Goal: Task Accomplishment & Management: Use online tool/utility

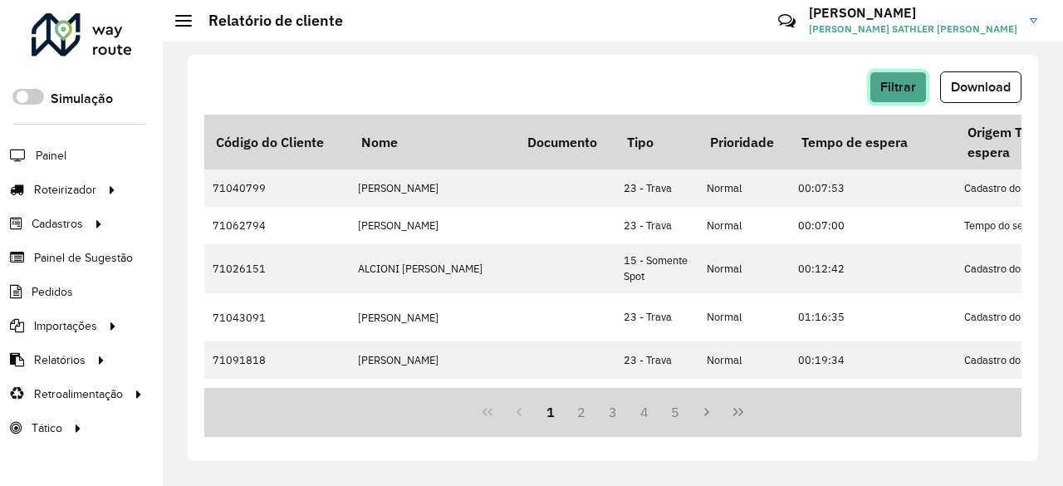
click at [899, 94] on button "Filtrar" at bounding box center [898, 87] width 57 height 32
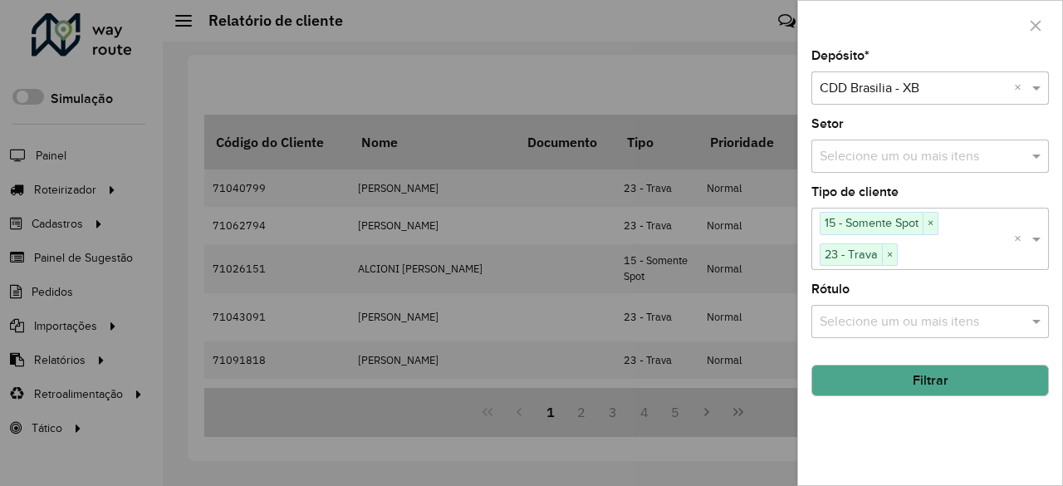
click at [1005, 230] on div "Selecione um ou mais itens 15 - Somente Spot × 23 - Trava ×" at bounding box center [912, 238] width 203 height 61
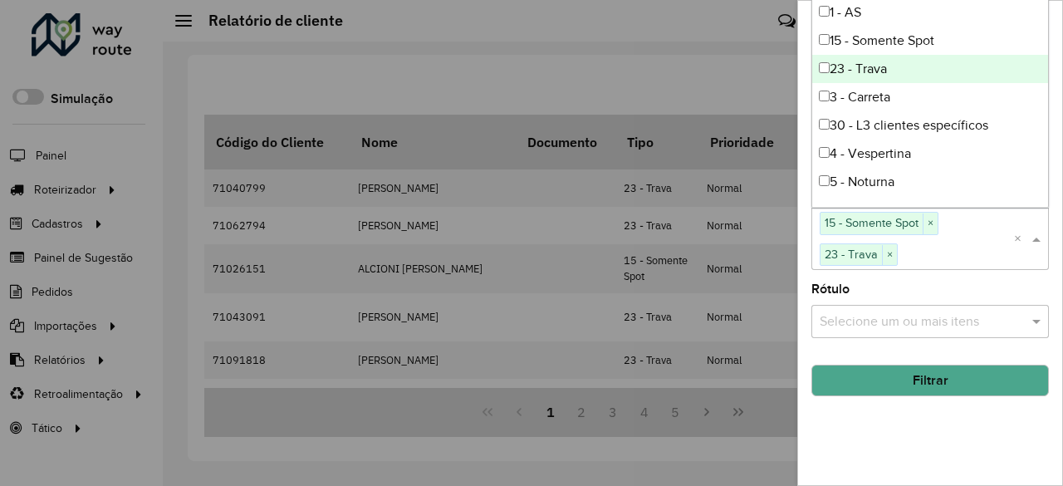
click at [974, 249] on input "text" at bounding box center [956, 255] width 116 height 20
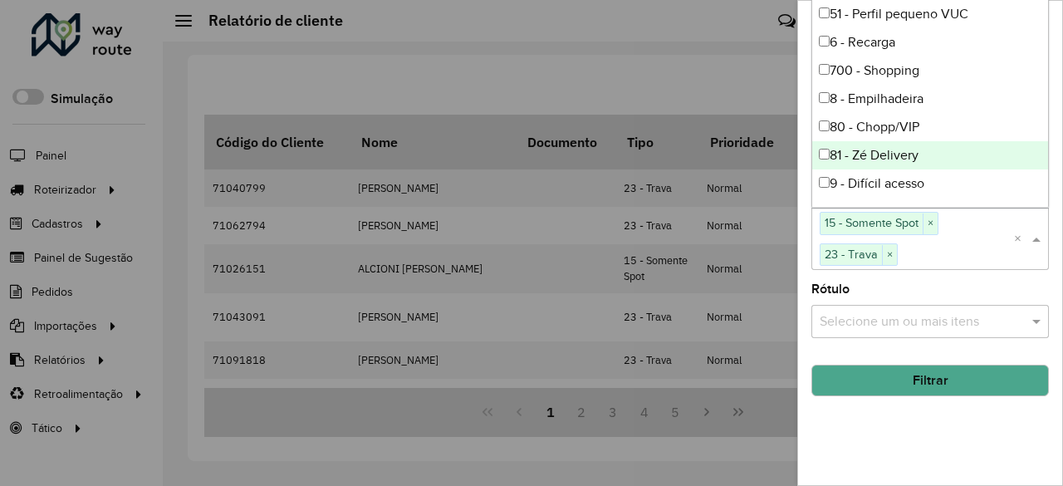
scroll to position [113, 0]
click at [894, 149] on div "700 - Shopping" at bounding box center [930, 154] width 237 height 28
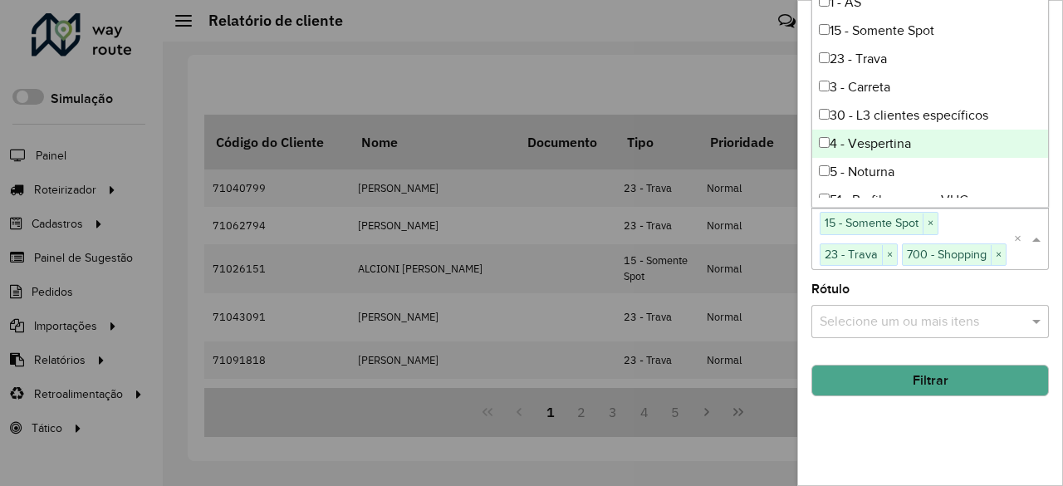
scroll to position [0, 0]
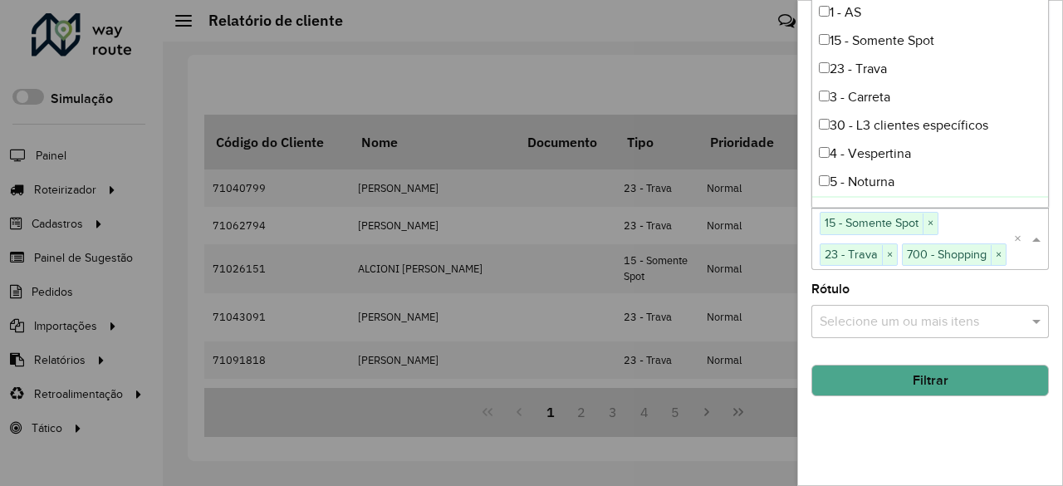
click at [277, 412] on div at bounding box center [531, 243] width 1063 height 486
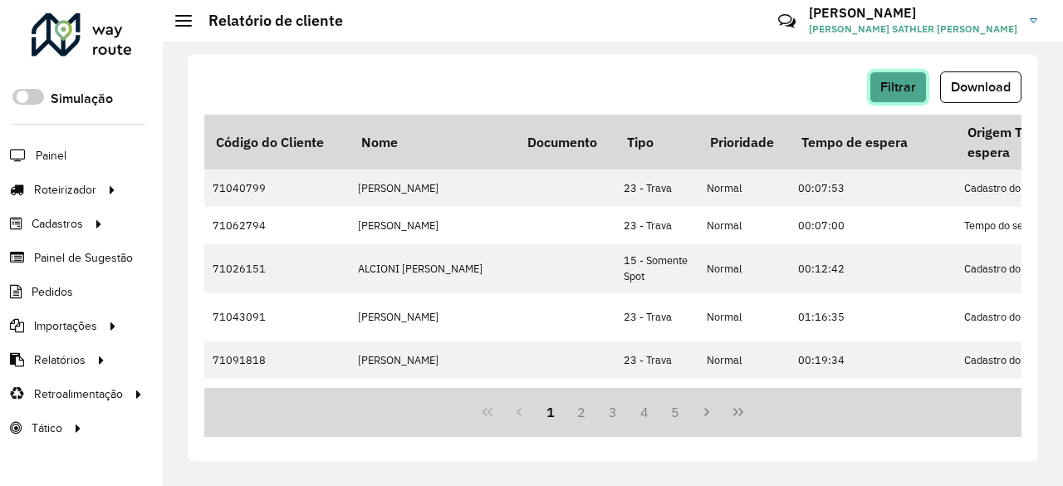
click at [916, 76] on button "Filtrar" at bounding box center [898, 87] width 57 height 32
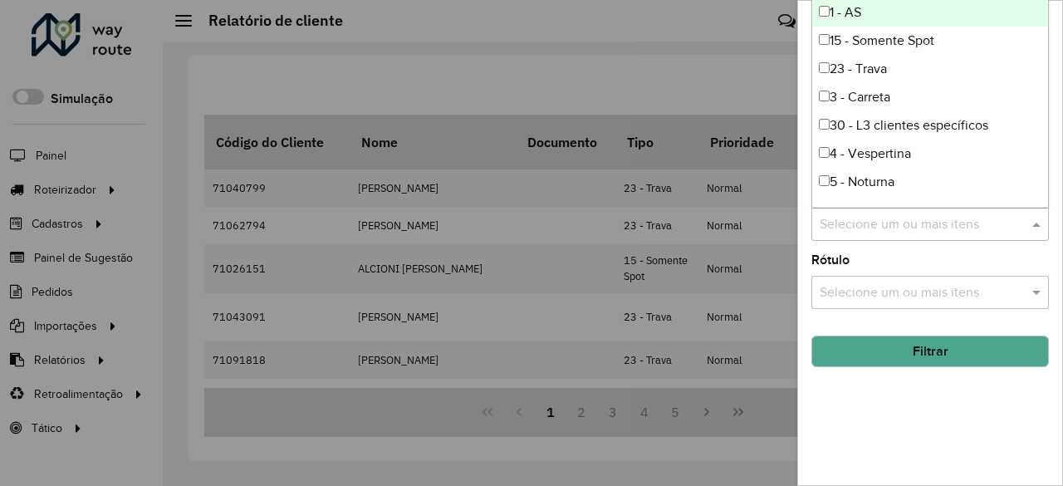
click at [945, 226] on input "text" at bounding box center [922, 225] width 213 height 20
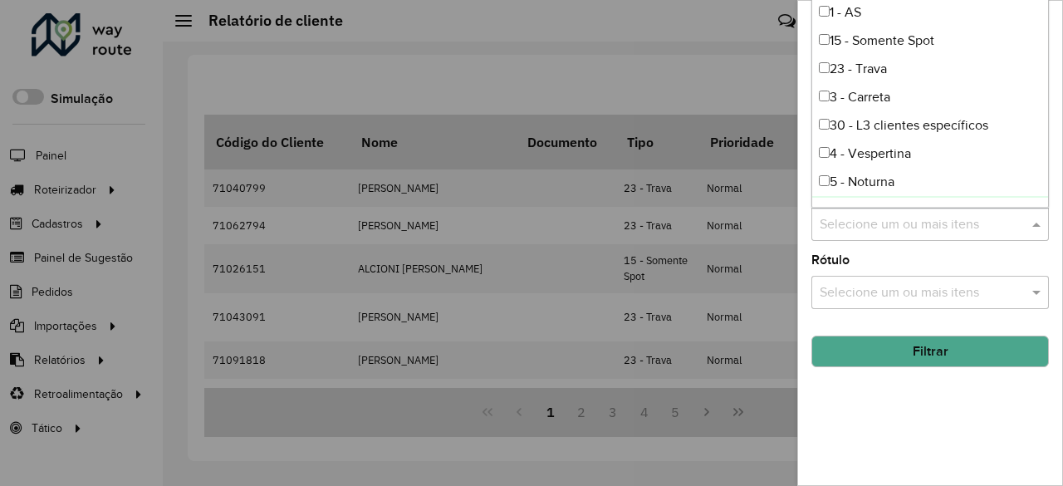
click at [937, 231] on input "text" at bounding box center [922, 225] width 213 height 20
click at [850, 419] on div "Depósito * Selecione um depósito × CDD Brasilia - XB × Setor Selecione um ou ma…" at bounding box center [930, 267] width 264 height 435
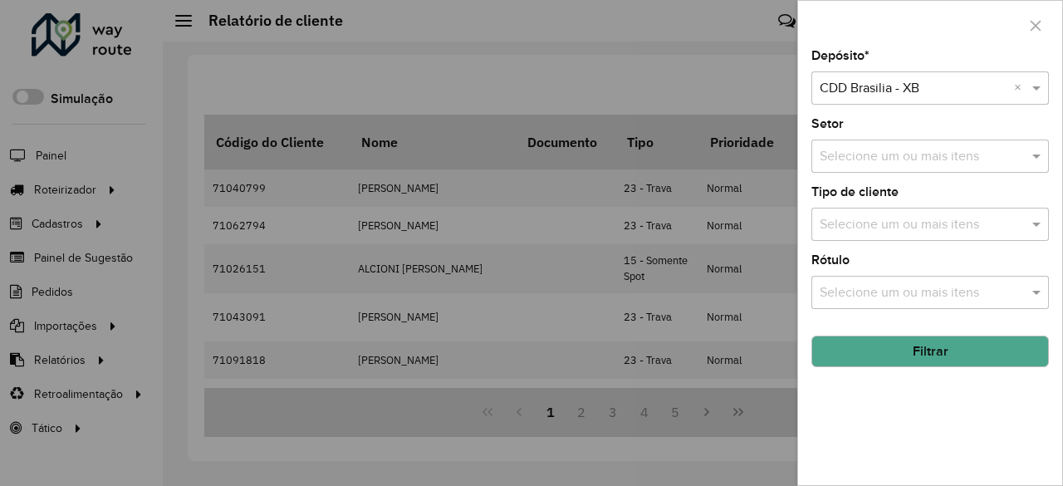
click at [922, 351] on button "Filtrar" at bounding box center [930, 352] width 238 height 32
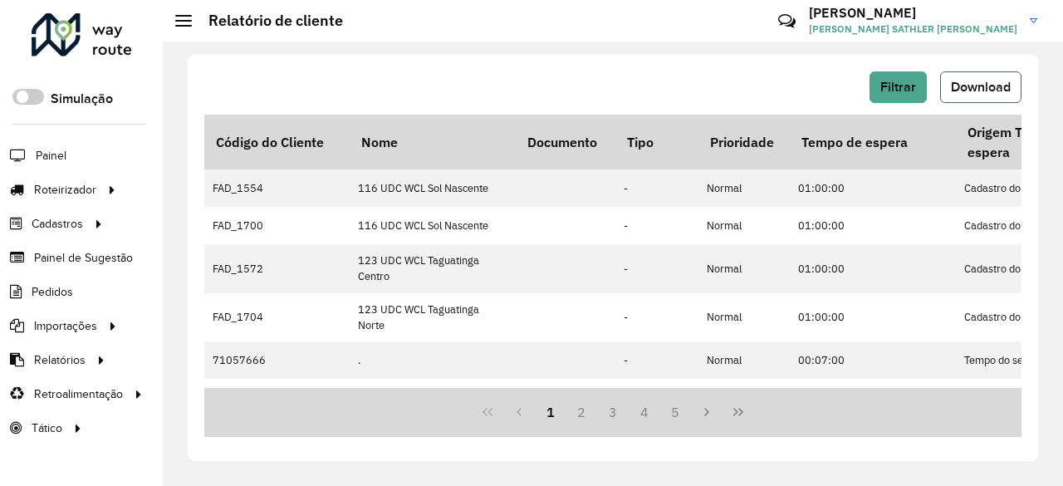
click at [972, 81] on span "Download" at bounding box center [981, 87] width 60 height 14
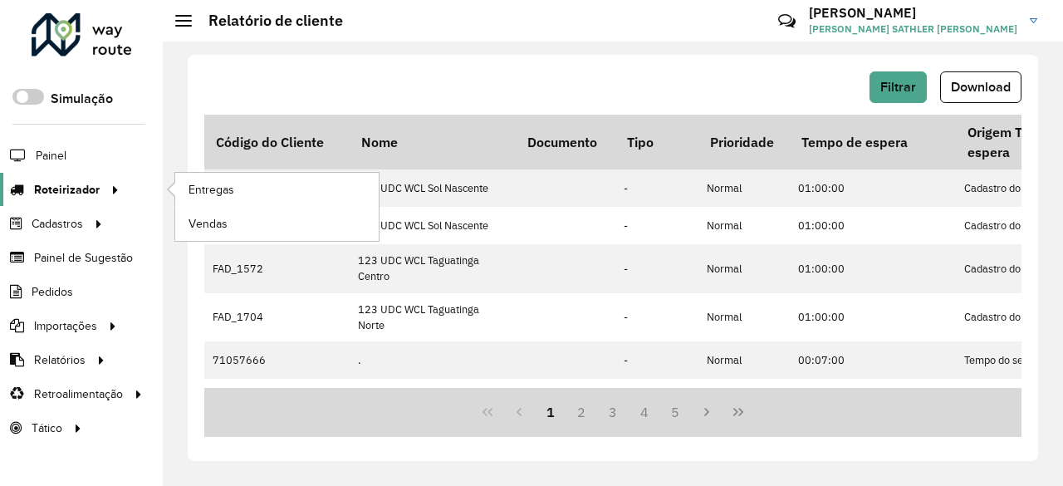
click at [70, 187] on span "Roteirizador" at bounding box center [67, 189] width 66 height 17
click at [223, 191] on span "Entregas" at bounding box center [212, 189] width 47 height 17
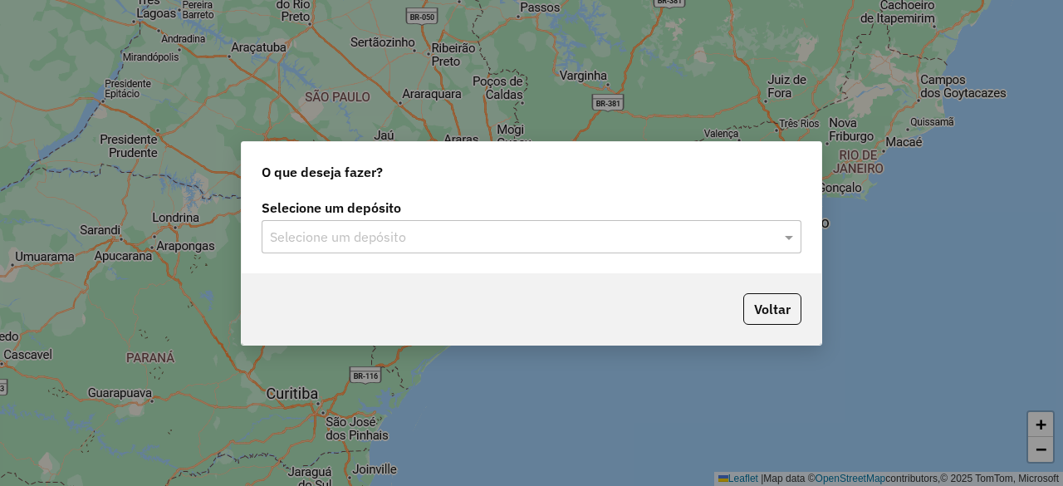
click at [414, 231] on input "text" at bounding box center [515, 238] width 490 height 20
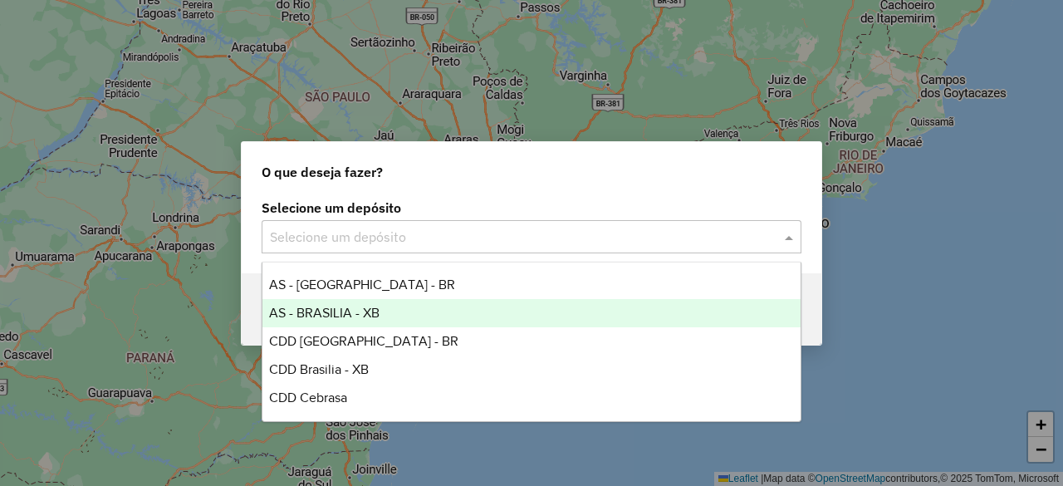
click at [369, 311] on span "AS - BRASILIA - XB" at bounding box center [324, 313] width 110 height 14
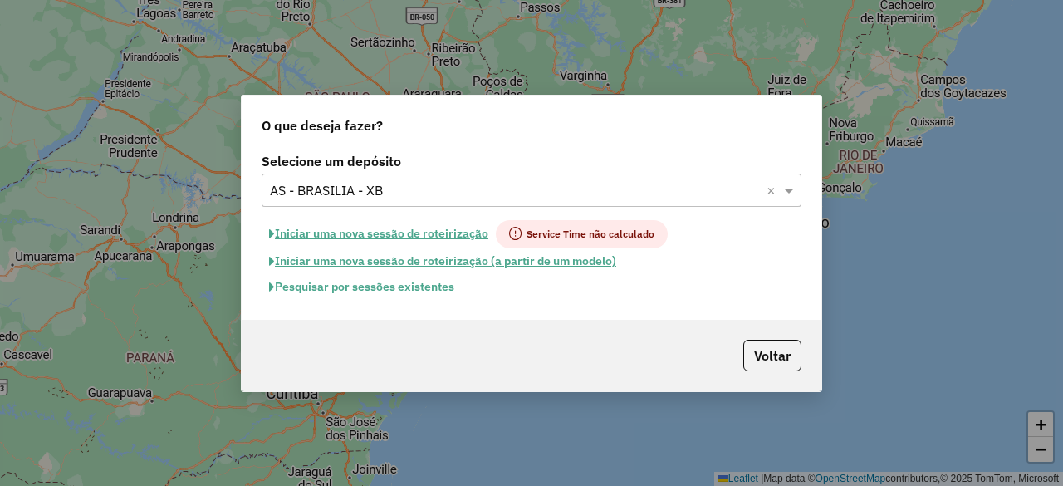
click at [365, 282] on button "Pesquisar por sessões existentes" at bounding box center [362, 287] width 200 height 26
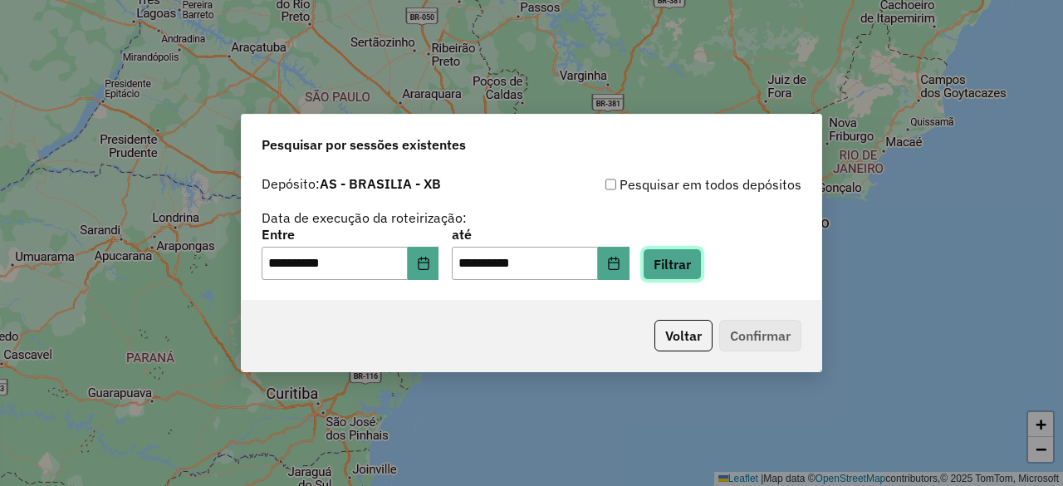
click at [699, 267] on button "Filtrar" at bounding box center [672, 264] width 59 height 32
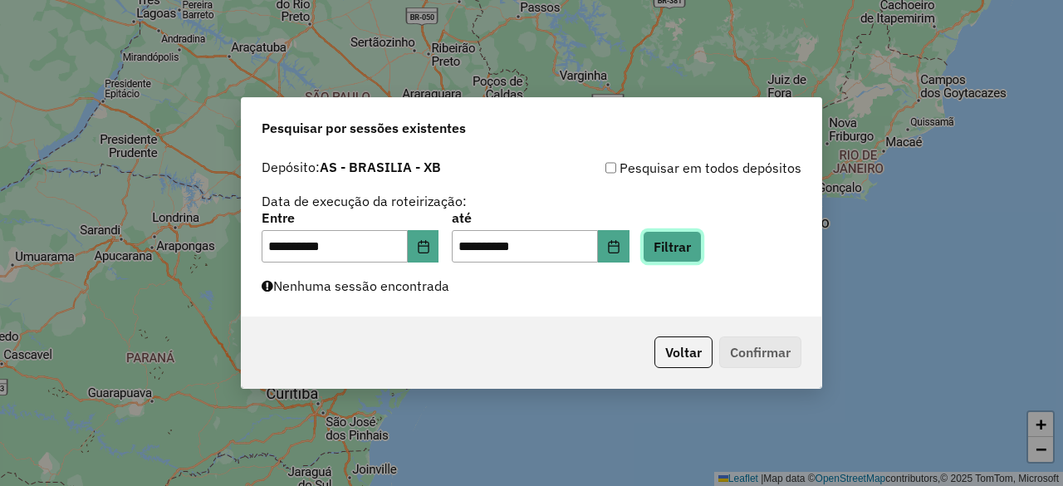
click at [700, 248] on button "Filtrar" at bounding box center [672, 247] width 59 height 32
click at [431, 237] on button "Choose Date" at bounding box center [424, 246] width 32 height 33
click at [639, 142] on div "Pesquisar por sessões existentes" at bounding box center [532, 124] width 580 height 53
click at [678, 349] on button "Voltar" at bounding box center [683, 352] width 58 height 32
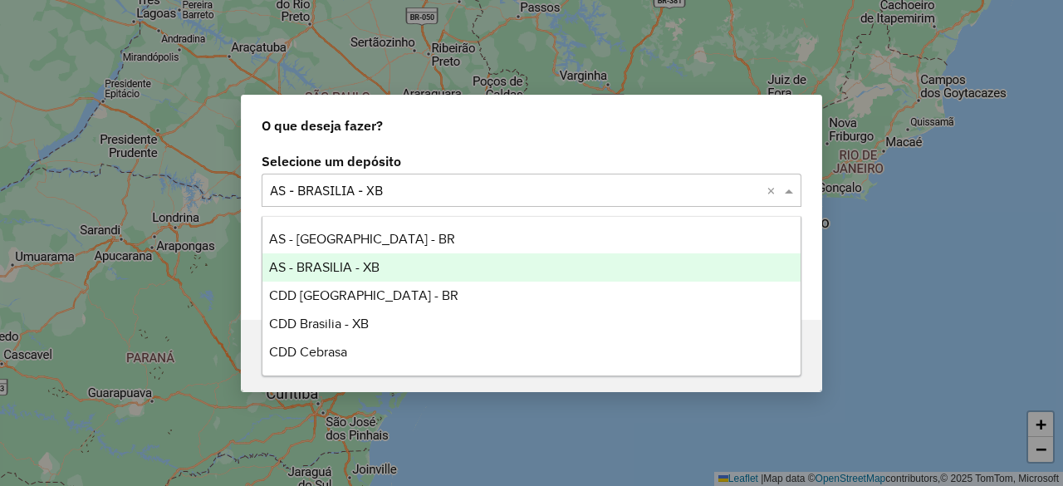
click at [413, 190] on input "text" at bounding box center [515, 191] width 490 height 20
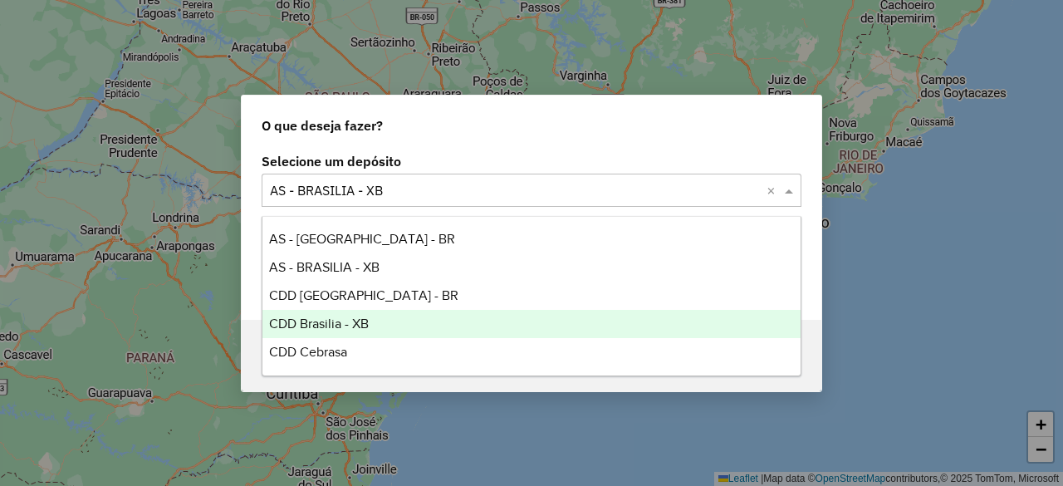
click at [370, 321] on div "CDD Brasilia - XB" at bounding box center [530, 324] width 537 height 28
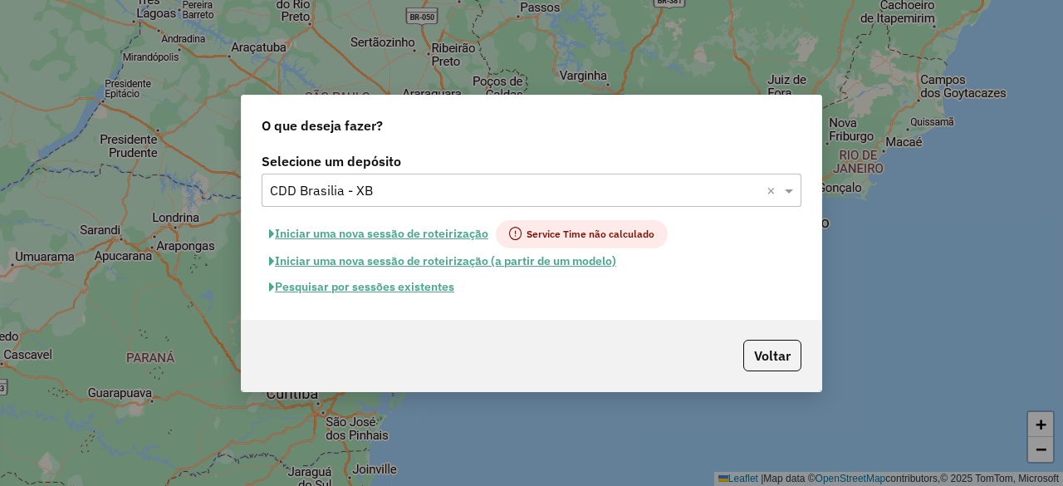
click at [350, 283] on button "Pesquisar por sessões existentes" at bounding box center [362, 287] width 200 height 26
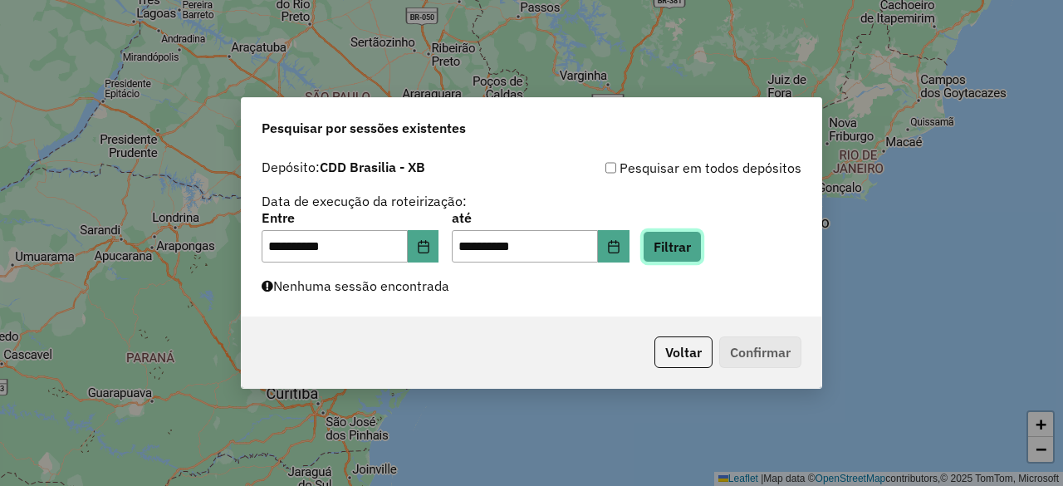
click at [702, 242] on button "Filtrar" at bounding box center [672, 247] width 59 height 32
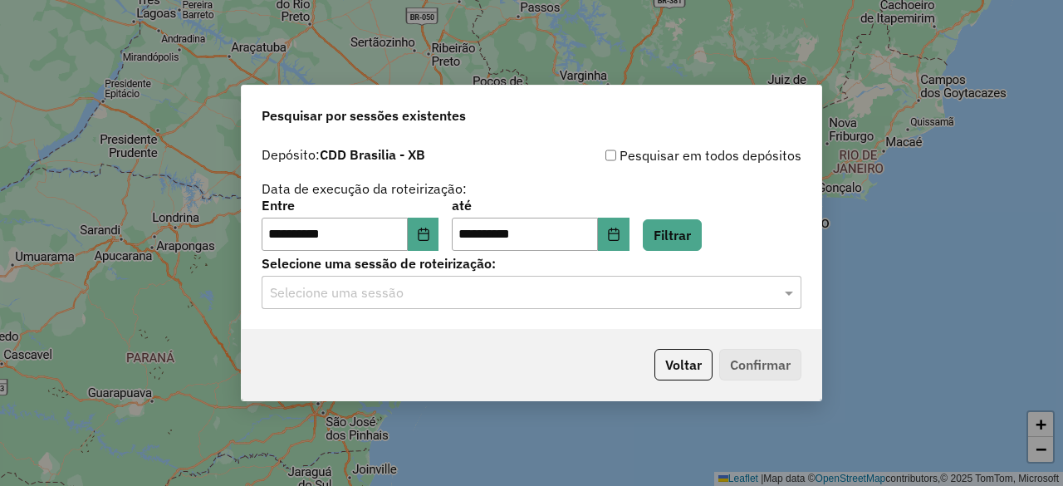
click at [410, 288] on input "text" at bounding box center [515, 293] width 490 height 20
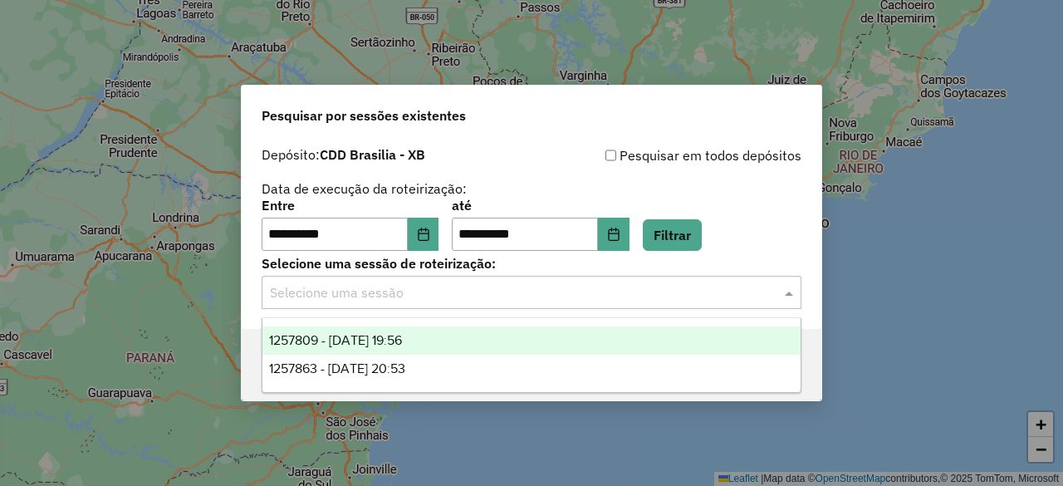
click at [402, 341] on span "1257809 - [DATE] 19:56" at bounding box center [335, 340] width 133 height 14
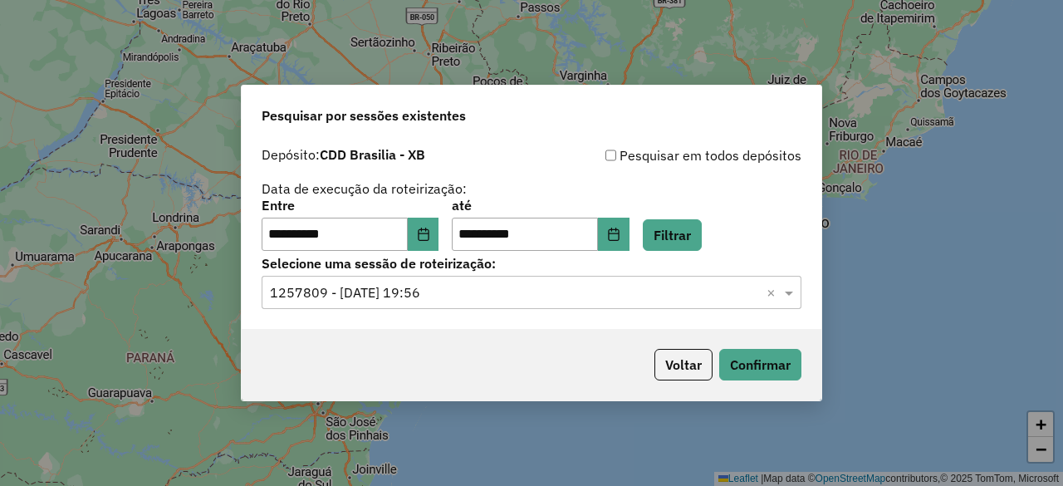
click at [465, 293] on input "text" at bounding box center [515, 293] width 490 height 20
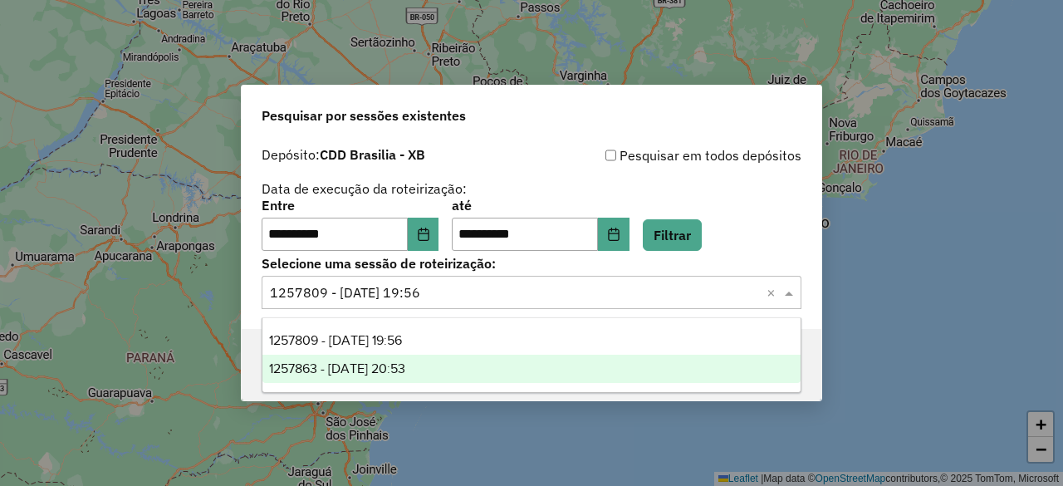
click at [440, 370] on div "1257863 - [DATE] 20:53" at bounding box center [530, 369] width 537 height 28
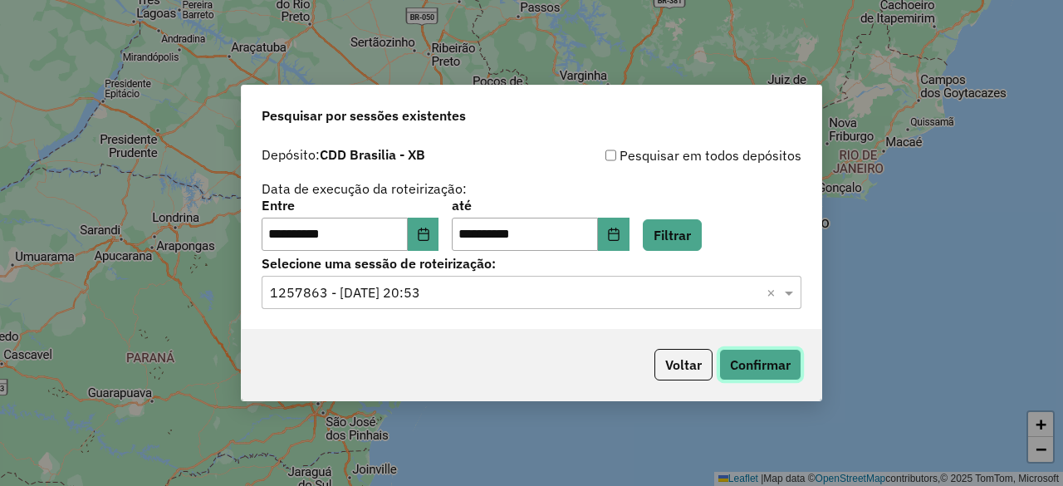
click at [750, 364] on button "Confirmar" at bounding box center [760, 365] width 82 height 32
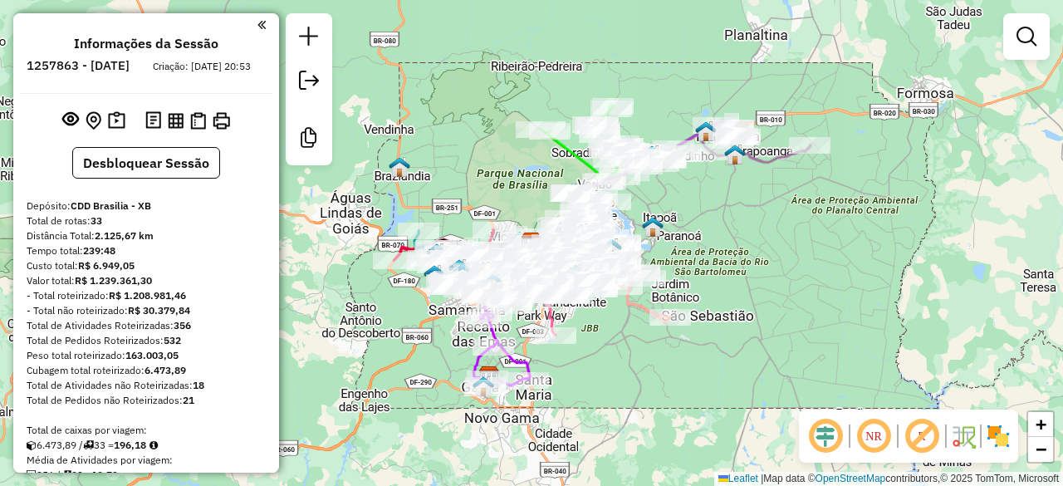
scroll to position [1789, 0]
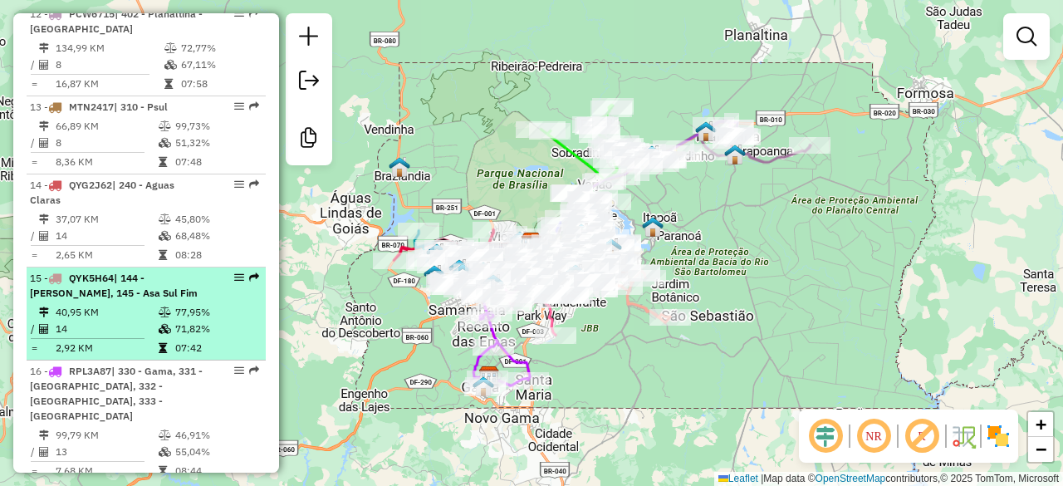
click at [169, 271] on div "15 - QYK5H64 | 144 - Asa Sul Meio, 145 - Asa Sul Fim" at bounding box center [118, 286] width 176 height 30
select select "**********"
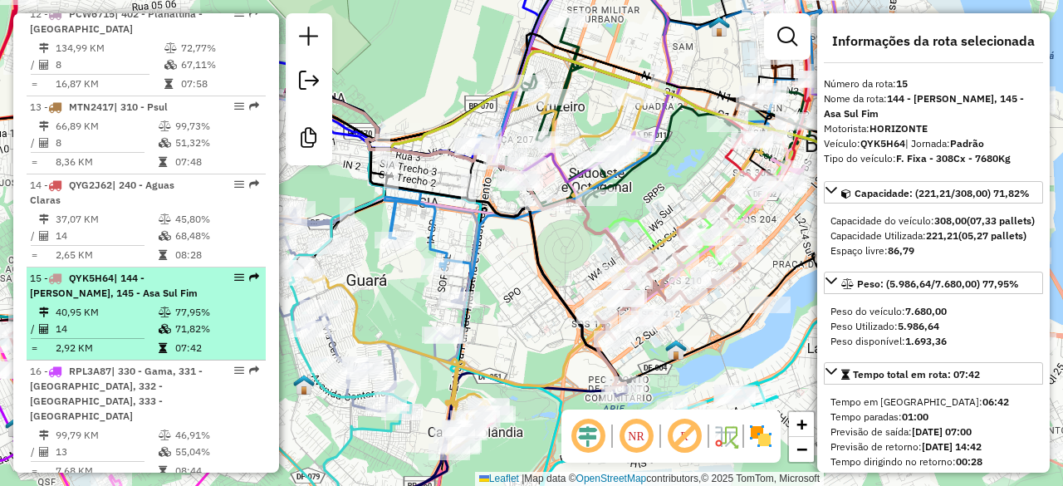
click at [237, 272] on em at bounding box center [239, 277] width 10 height 10
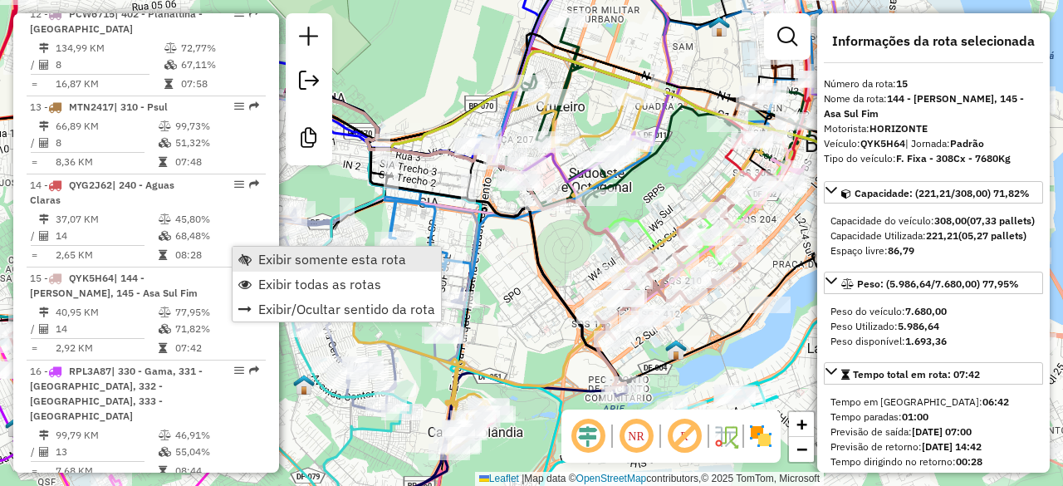
click at [311, 262] on span "Exibir somente esta rota" at bounding box center [332, 258] width 148 height 13
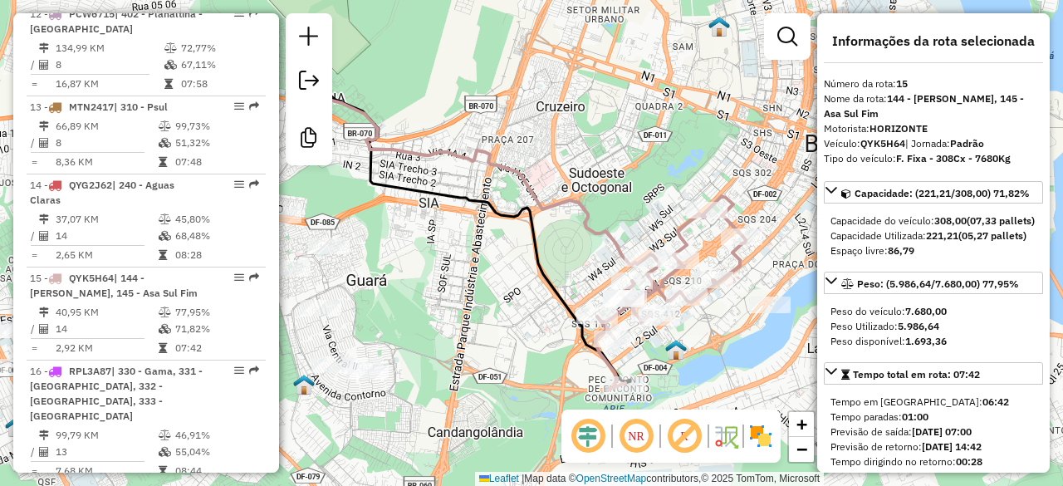
click at [626, 434] on em at bounding box center [636, 436] width 40 height 40
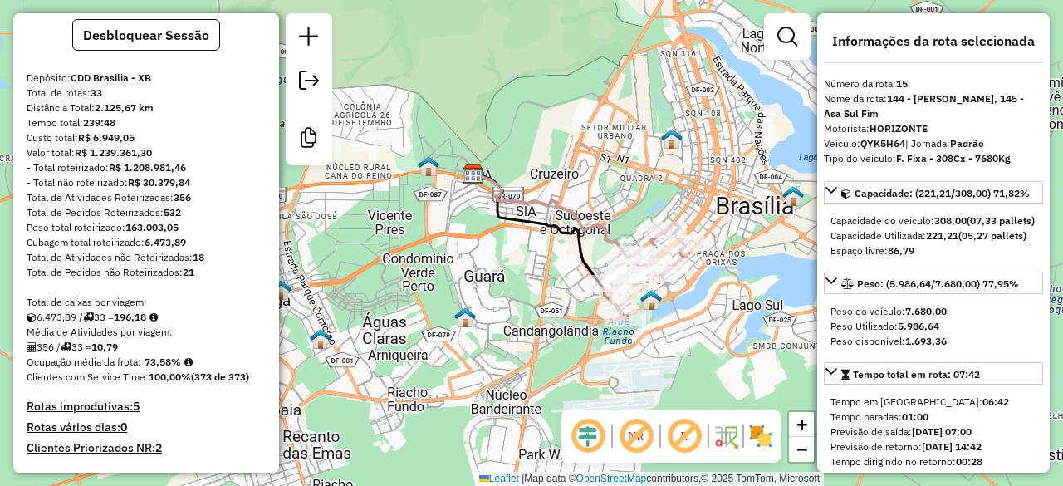
scroll to position [0, 0]
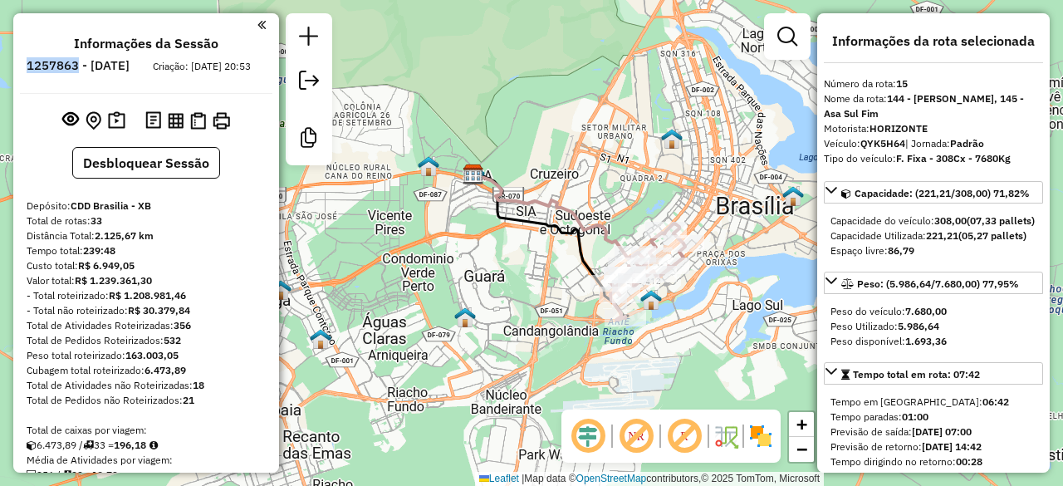
drag, startPoint x: 72, startPoint y: 66, endPoint x: 121, endPoint y: 67, distance: 49.0
click at [121, 67] on h6 "1257863 - 02/09/2025" at bounding box center [78, 65] width 103 height 15
copy h6 "1257863"
